Goal: Task Accomplishment & Management: Complete application form

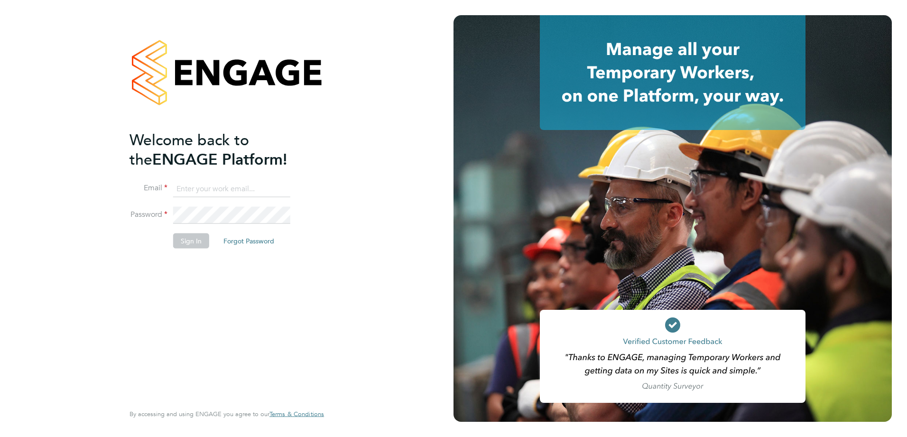
type input "[EMAIL_ADDRESS][DOMAIN_NAME]"
click at [190, 243] on button "Sign In" at bounding box center [191, 240] width 36 height 15
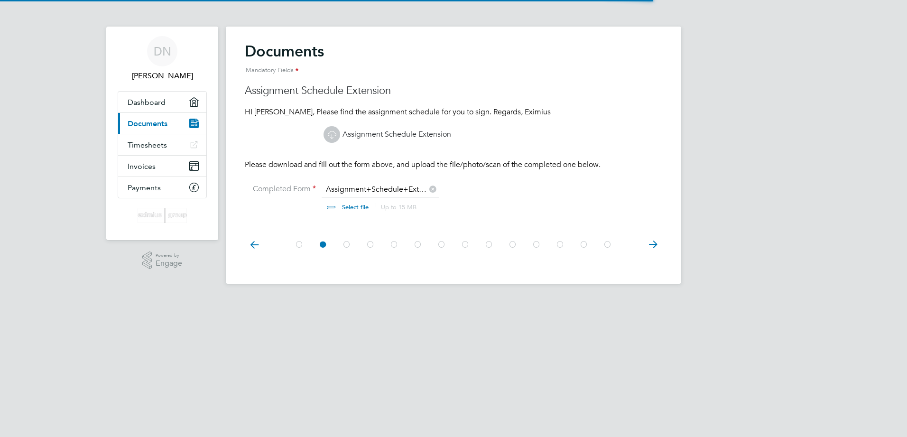
scroll to position [13, 118]
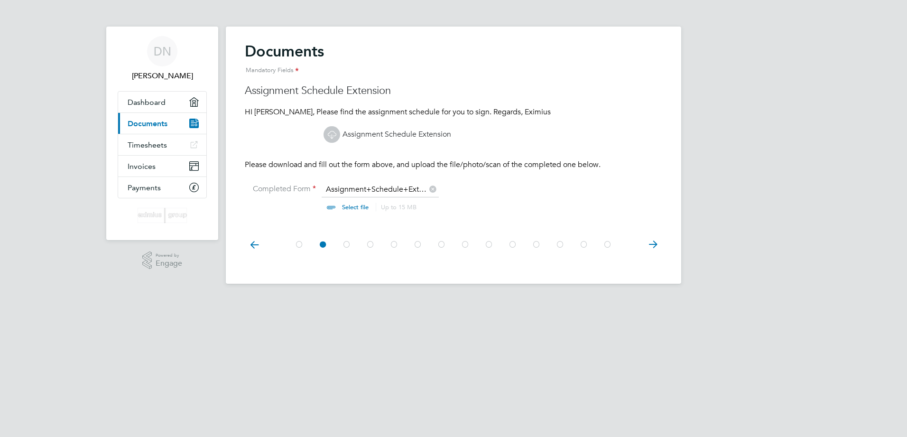
click at [351, 210] on input "file" at bounding box center [364, 199] width 149 height 28
click at [365, 187] on input "file" at bounding box center [364, 199] width 149 height 28
click at [373, 133] on link "Assignment Schedule Extension" at bounding box center [388, 134] width 128 height 9
click at [653, 244] on icon at bounding box center [652, 244] width 19 height 21
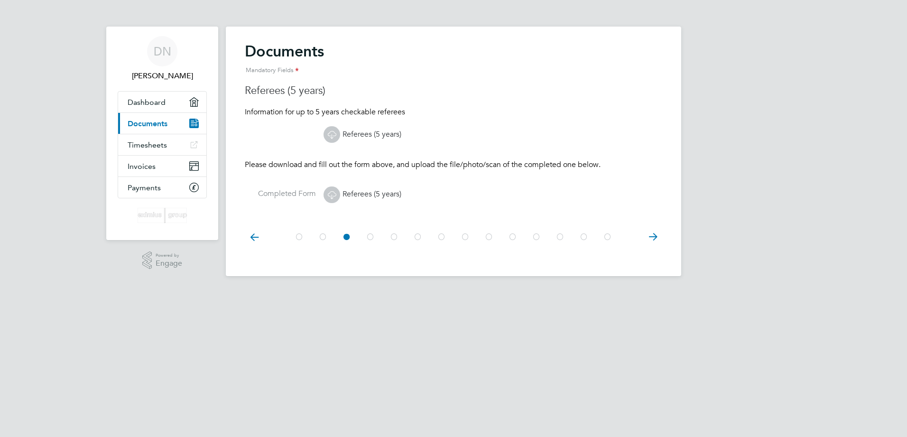
click at [653, 244] on icon at bounding box center [652, 236] width 19 height 21
click at [651, 244] on icon at bounding box center [652, 236] width 19 height 21
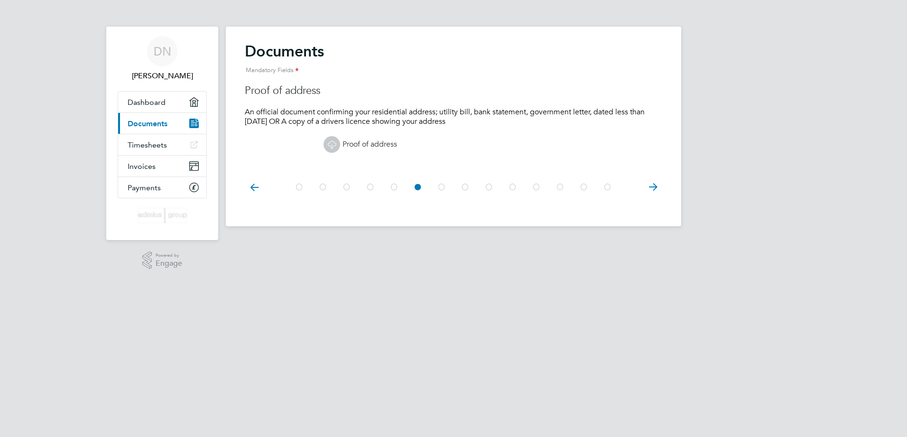
click at [650, 186] on icon at bounding box center [652, 186] width 19 height 21
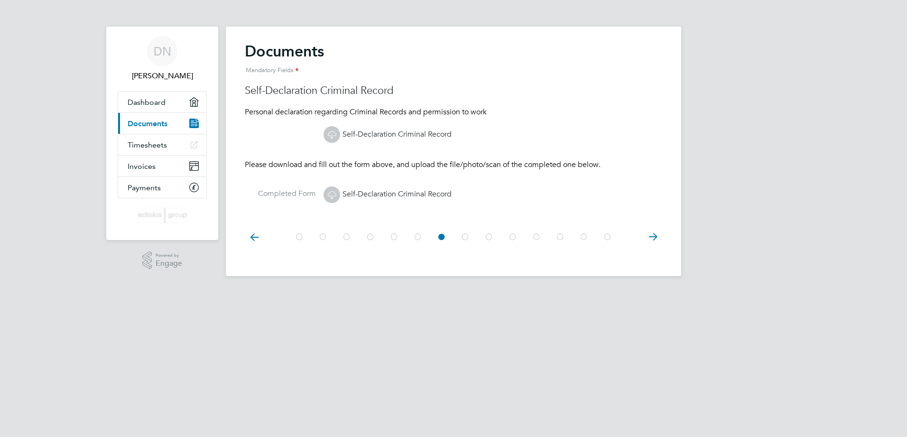
click at [650, 234] on icon at bounding box center [652, 236] width 19 height 21
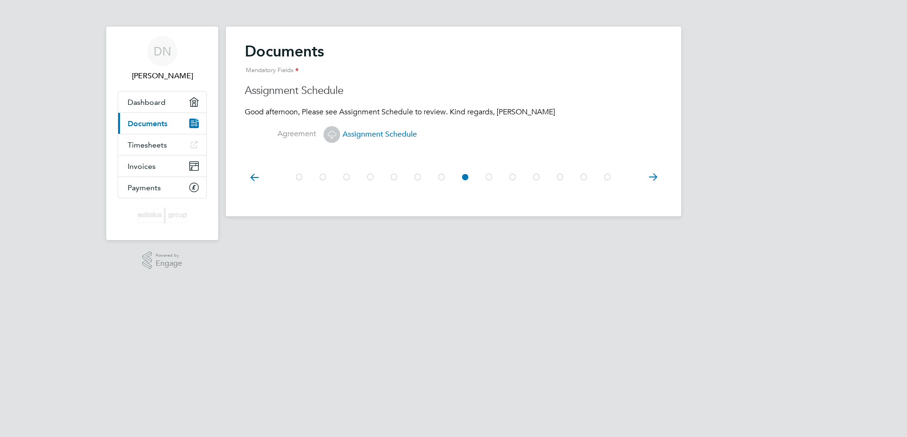
click at [383, 136] on span "Assignment Schedule" at bounding box center [370, 134] width 93 height 9
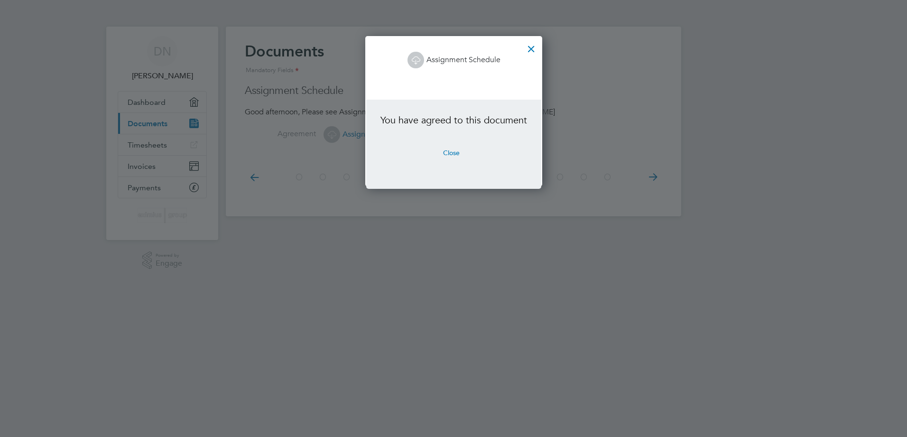
scroll to position [150, 176]
click at [531, 50] on div at bounding box center [531, 46] width 17 height 17
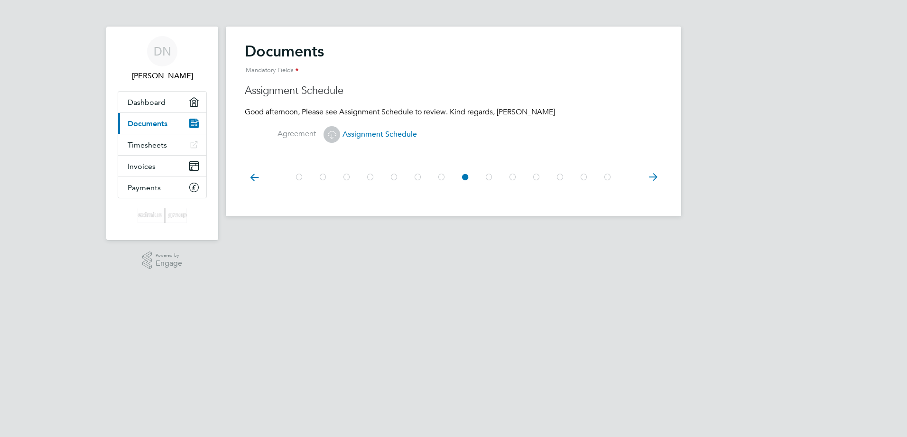
click at [250, 178] on icon at bounding box center [254, 177] width 19 height 21
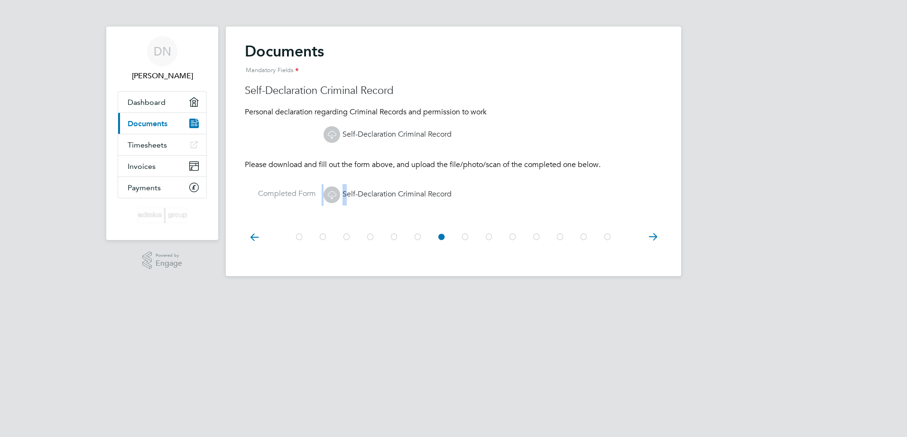
click at [250, 178] on at-step "Documents Mandatory Fields Self-Declaration Criminal Record Personal declaratio…" at bounding box center [454, 128] width 418 height 173
click at [253, 237] on icon at bounding box center [254, 236] width 19 height 21
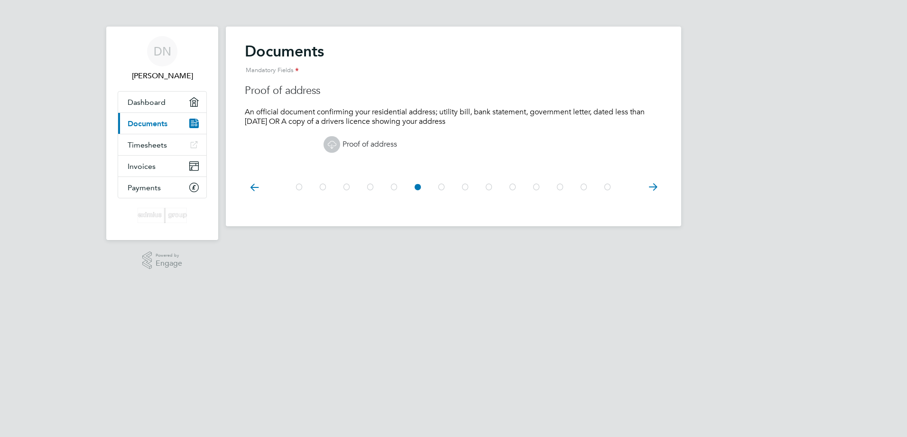
click at [249, 186] on icon at bounding box center [254, 186] width 19 height 21
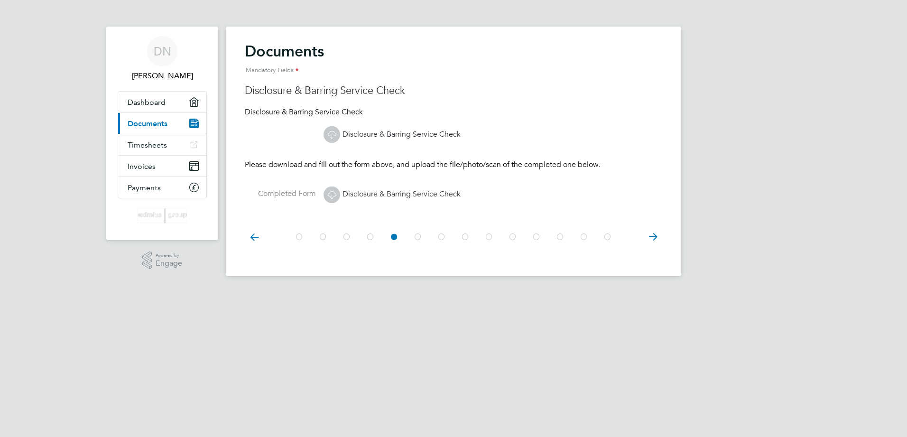
click at [254, 235] on icon at bounding box center [254, 236] width 19 height 21
click at [255, 235] on icon at bounding box center [254, 236] width 19 height 21
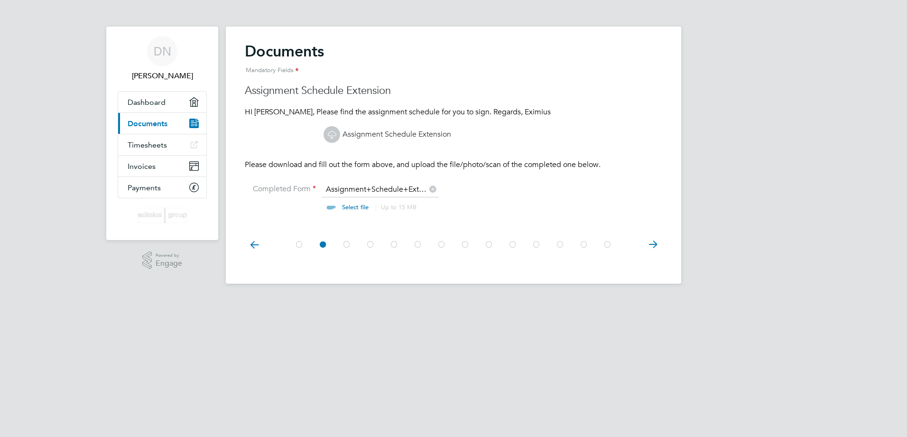
click at [254, 242] on icon at bounding box center [254, 244] width 19 height 21
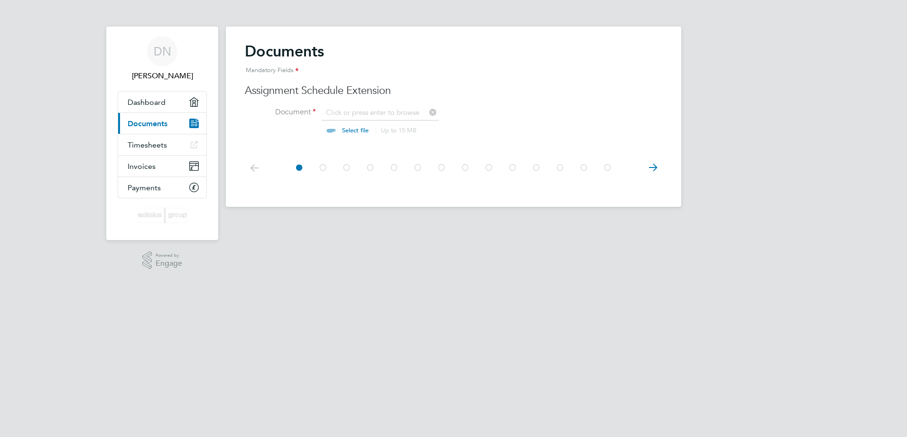
click at [490, 87] on h3 "Assignment Schedule Extension" at bounding box center [454, 91] width 418 height 14
click at [151, 107] on link "Dashboard" at bounding box center [162, 102] width 88 height 21
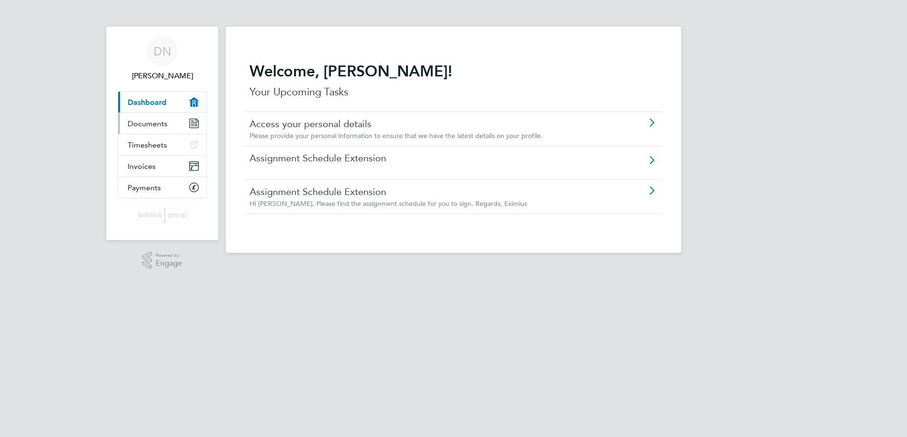
click at [139, 132] on link "Documents" at bounding box center [162, 123] width 88 height 21
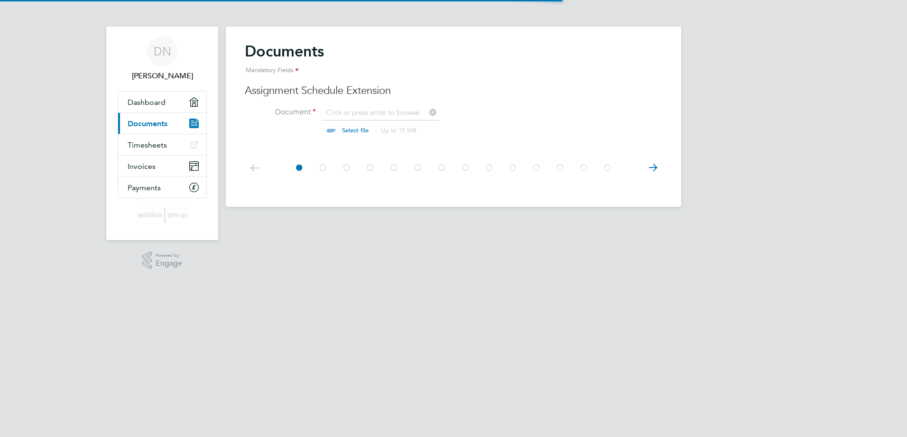
scroll to position [13, 118]
click at [337, 113] on input "file" at bounding box center [364, 122] width 149 height 28
click at [656, 170] on icon at bounding box center [652, 167] width 19 height 21
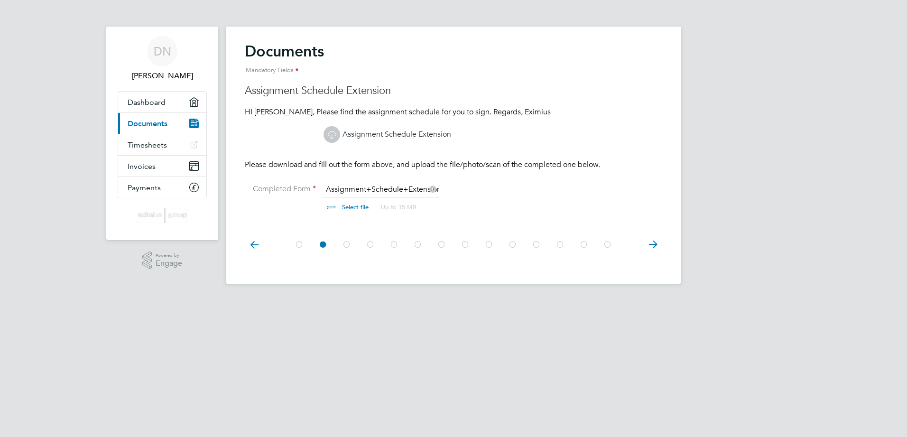
click at [656, 170] on at-step "Documents Mandatory Fields Assignment Schedule Extension HI [PERSON_NAME], Plea…" at bounding box center [454, 132] width 418 height 181
click at [354, 189] on input "file" at bounding box center [364, 199] width 149 height 28
click at [250, 245] on icon at bounding box center [254, 244] width 19 height 21
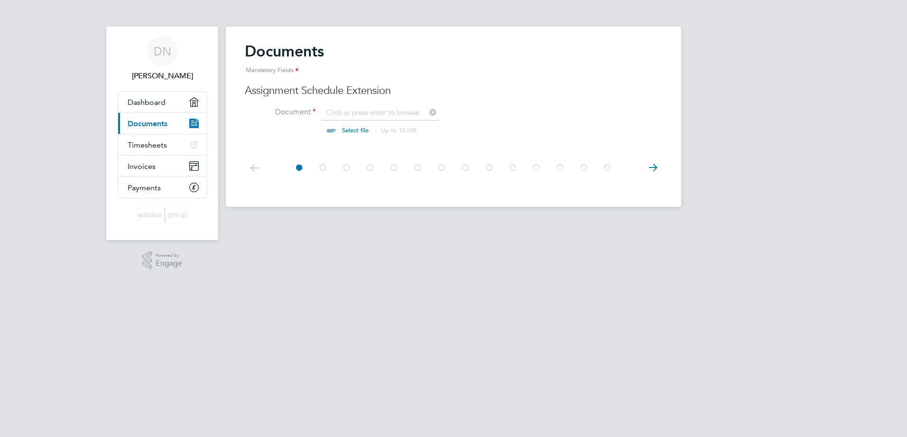
click at [441, 111] on li "Document Click or press enter to browse Select file Up to 15 MB Drop your file …" at bounding box center [454, 126] width 418 height 38
click at [432, 112] on icon at bounding box center [432, 111] width 10 height 10
click at [346, 129] on input "file" at bounding box center [364, 122] width 149 height 28
type input "C:\fakepath\extention signed by DN.pdf"
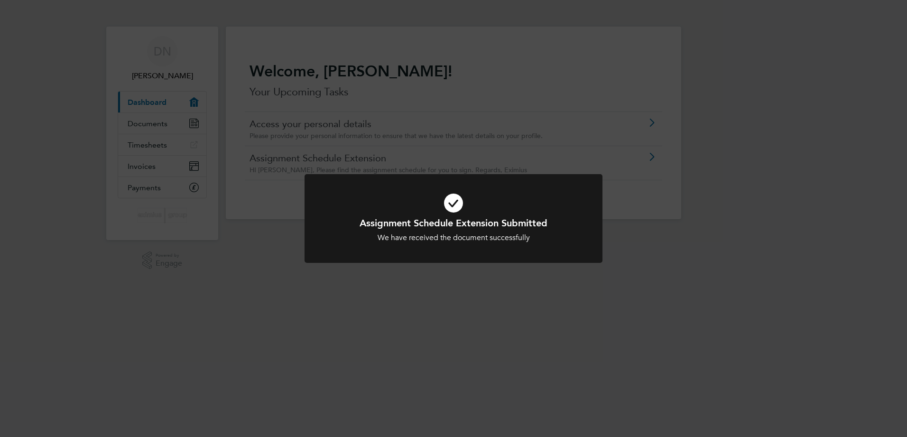
click at [716, 266] on div "Assignment Schedule Extension Submitted We have received the document successfu…" at bounding box center [453, 218] width 907 height 437
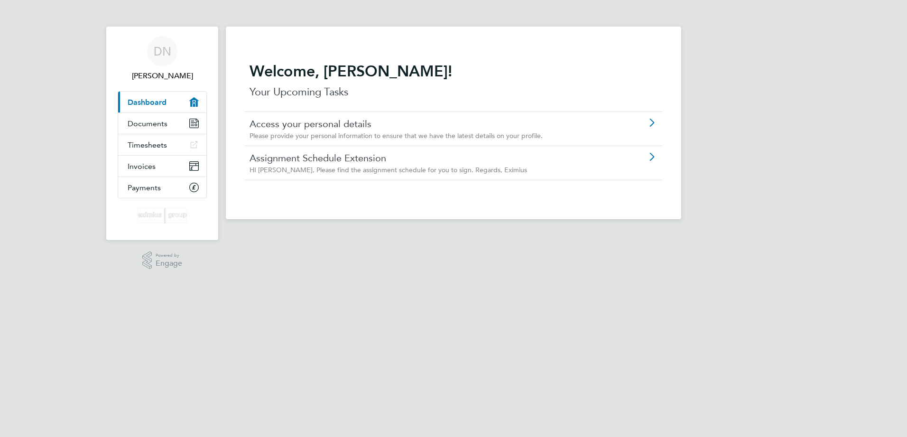
click at [139, 104] on span "Dashboard" at bounding box center [147, 102] width 39 height 9
click at [128, 115] on link "Documents" at bounding box center [162, 123] width 88 height 21
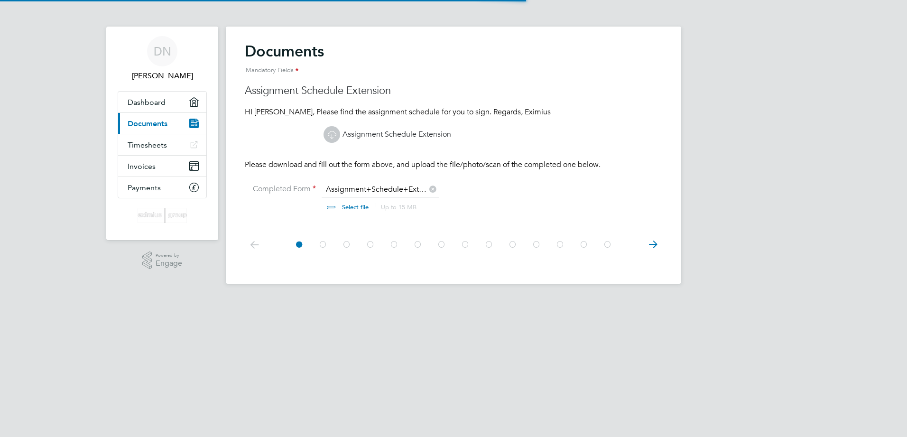
scroll to position [13, 118]
click at [653, 245] on icon at bounding box center [652, 244] width 19 height 21
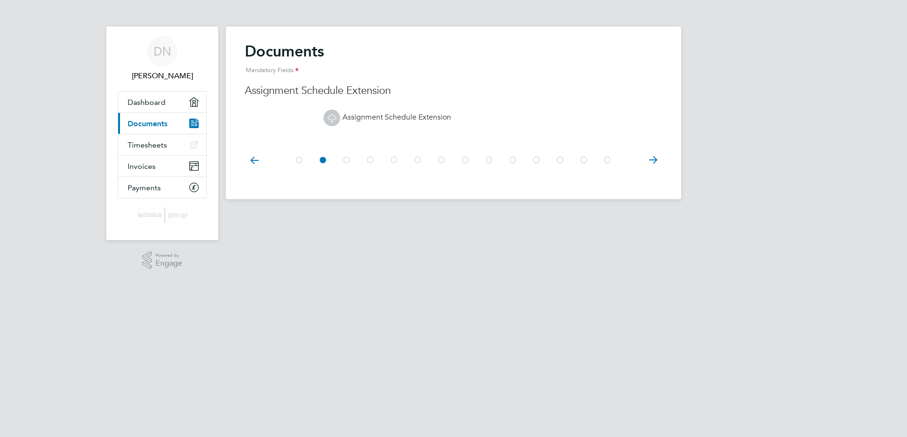
click at [654, 161] on icon at bounding box center [652, 159] width 19 height 21
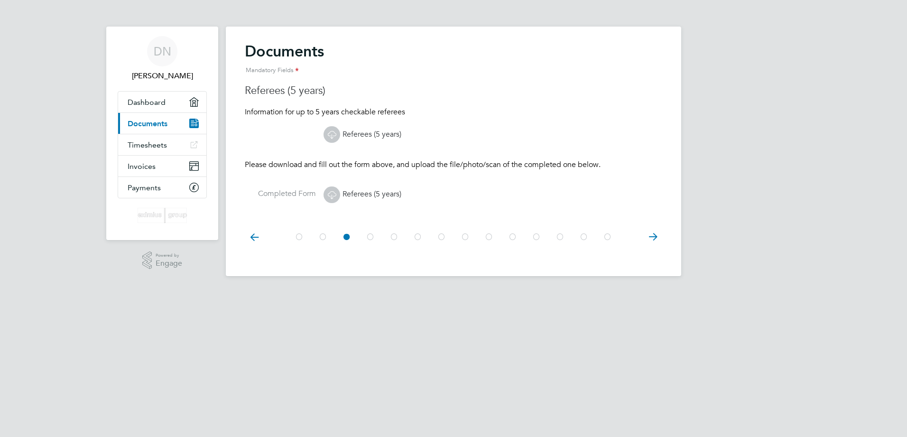
click at [655, 242] on icon at bounding box center [652, 236] width 19 height 21
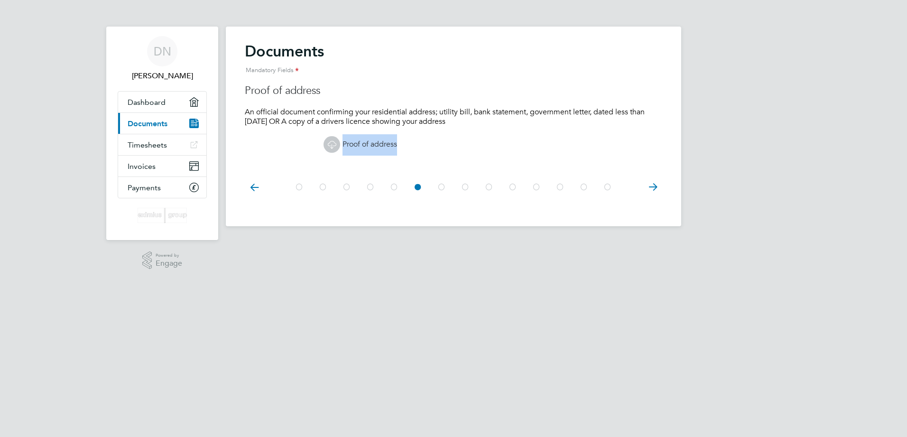
click at [655, 241] on html "DN [PERSON_NAME] Applications: Dashboard Current page: Documents Timesheets Inv…" at bounding box center [453, 120] width 907 height 241
click at [654, 241] on html "DN [PERSON_NAME] Applications: Dashboard Current page: Documents Timesheets Inv…" at bounding box center [453, 120] width 907 height 241
